Goal: Communication & Community: Answer question/provide support

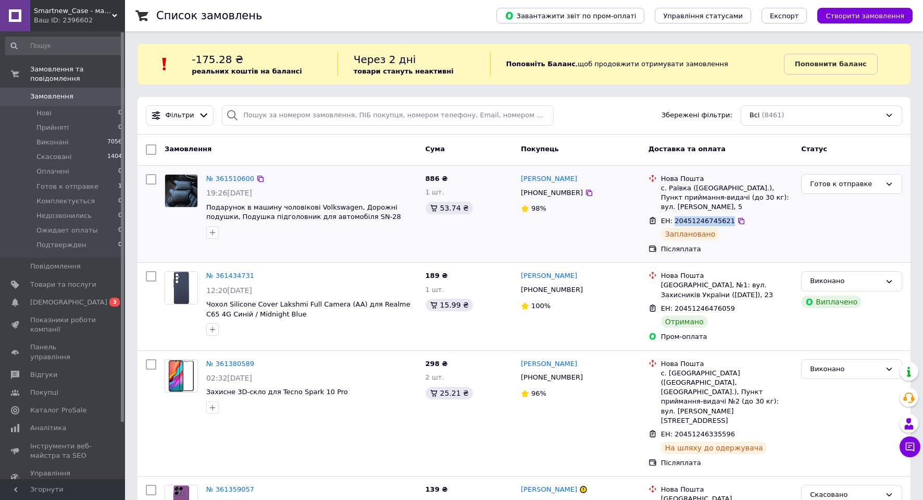
click at [697, 220] on span "ЕН: 20451246745621" at bounding box center [698, 221] width 74 height 8
copy span "20451246745621"
click at [866, 183] on div "Готов к отправке" at bounding box center [845, 184] width 71 height 11
click at [825, 223] on li "Виконано" at bounding box center [852, 224] width 100 height 19
click at [224, 179] on link "№ 361510600" at bounding box center [230, 179] width 48 height 8
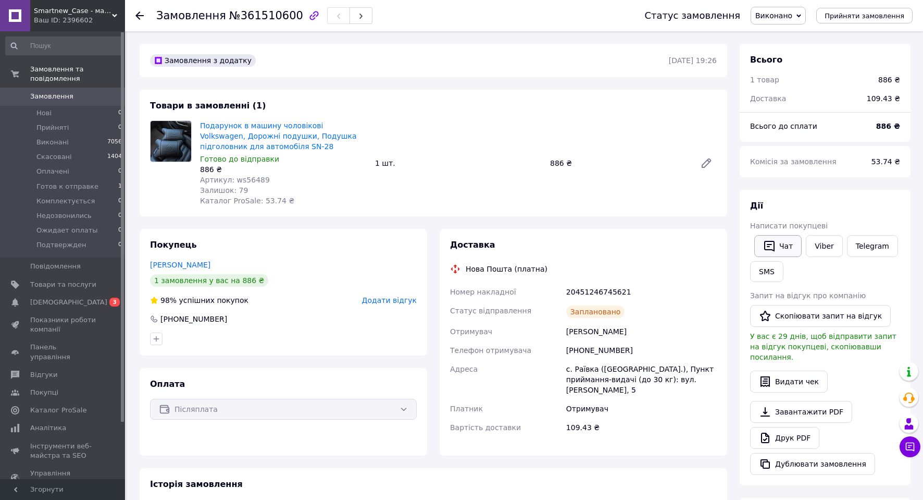
click at [781, 241] on button "Чат" at bounding box center [778, 246] width 47 height 22
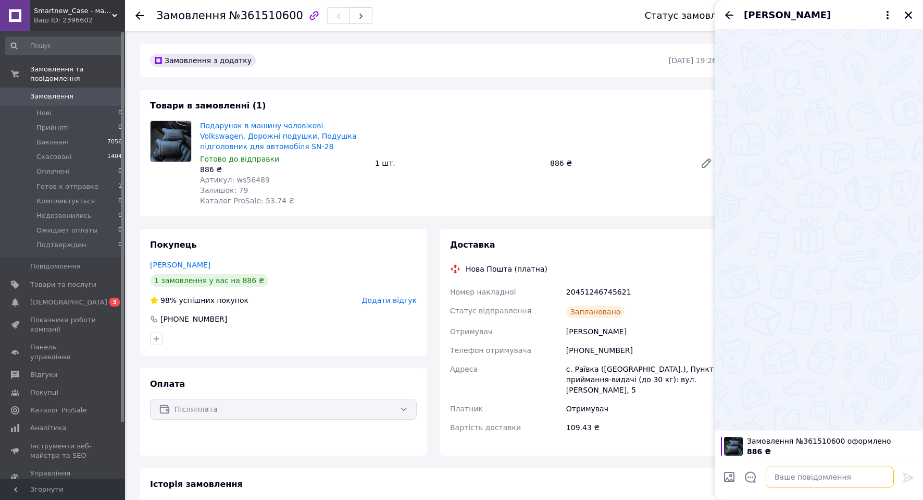
click at [819, 481] on textarea at bounding box center [830, 476] width 128 height 21
paste textarea "20451246745621"
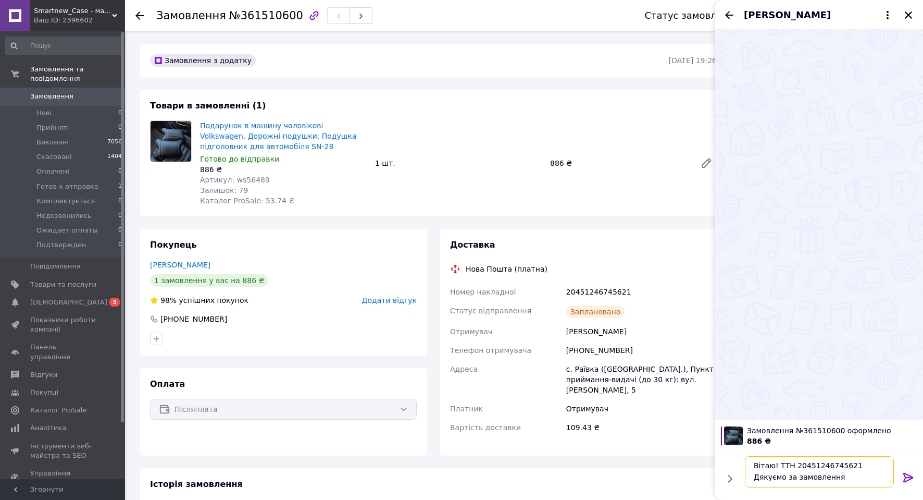
type textarea "Вітаю! ТТН 20451246745621 Дякуємо за замовлення!"
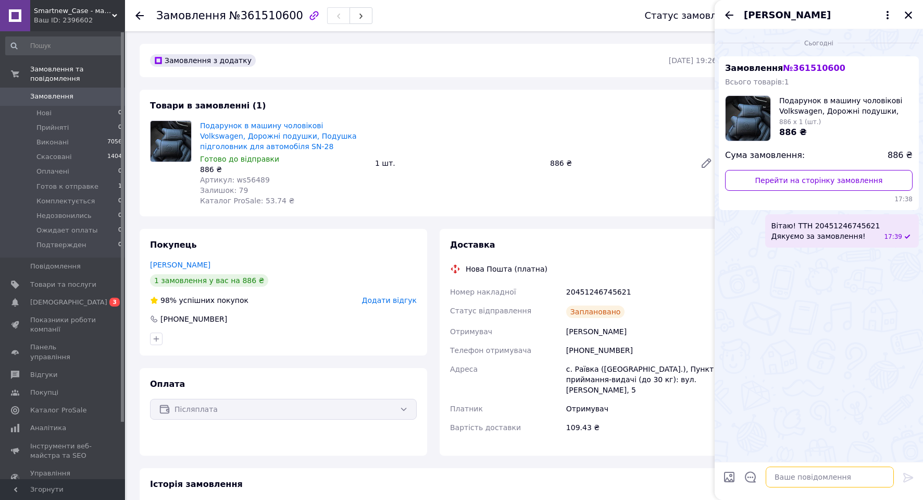
scroll to position [0, 0]
click at [907, 16] on icon "Закрити" at bounding box center [908, 14] width 9 height 9
